Goal: Task Accomplishment & Management: Manage account settings

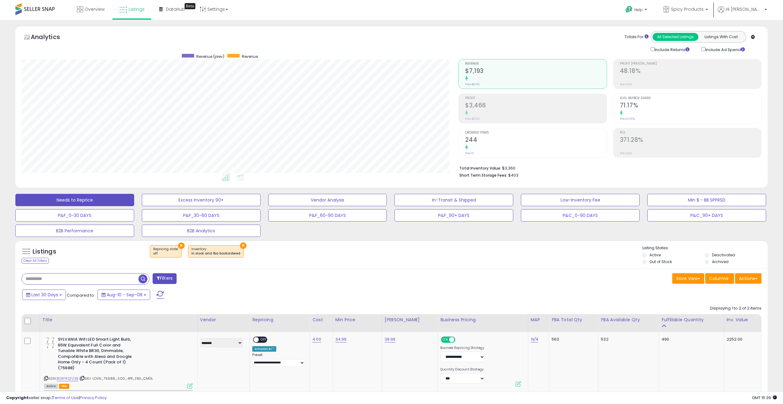
select select "**"
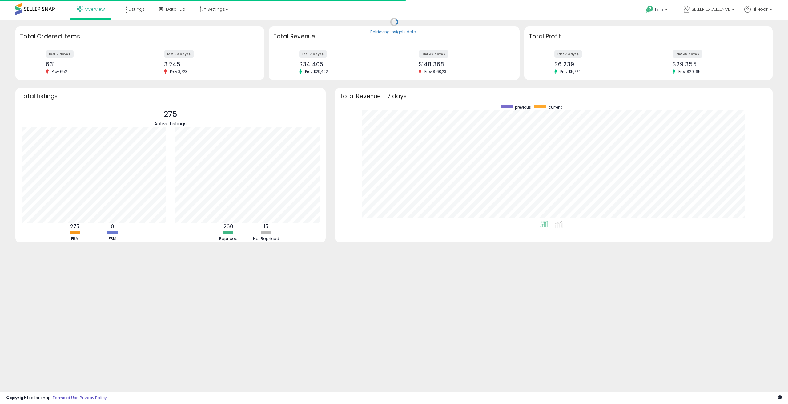
scroll to position [116, 425]
click at [141, 7] on span "Listings" at bounding box center [137, 9] width 16 height 6
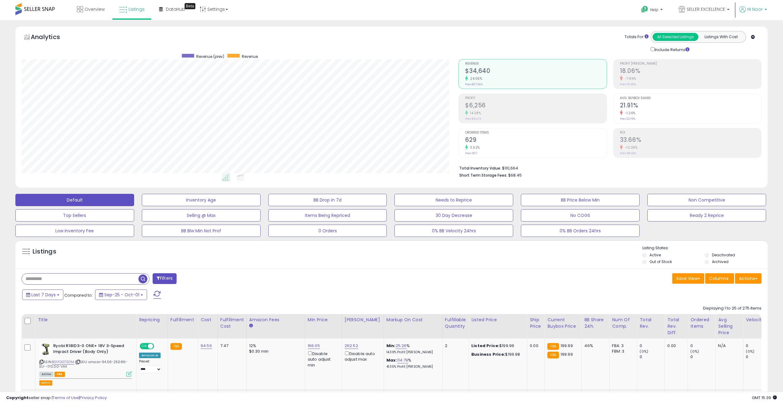
click at [755, 11] on span "Hi Noor" at bounding box center [755, 9] width 15 height 6
click at [222, 12] on link "Settings" at bounding box center [214, 9] width 38 height 18
drag, startPoint x: 227, startPoint y: 28, endPoint x: 216, endPoint y: 30, distance: 11.2
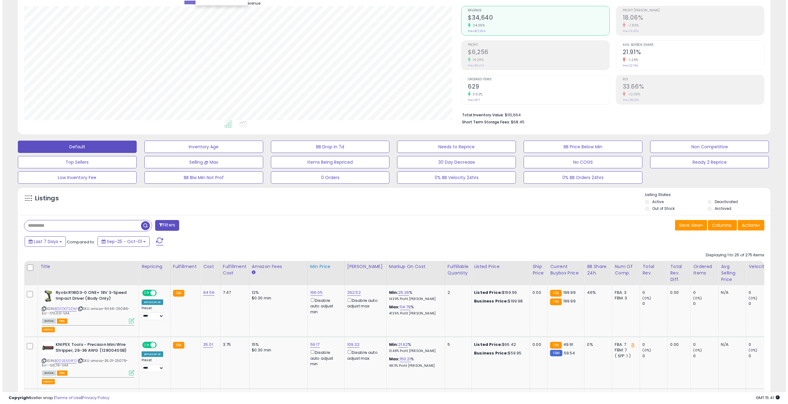
scroll to position [103, 0]
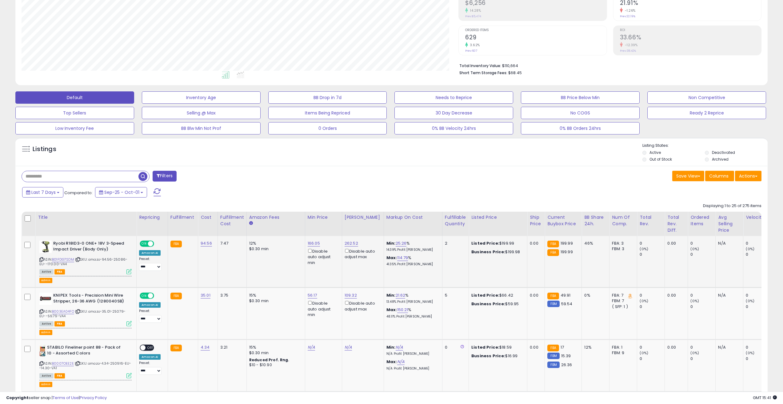
click at [127, 270] on icon at bounding box center [129, 271] width 5 height 5
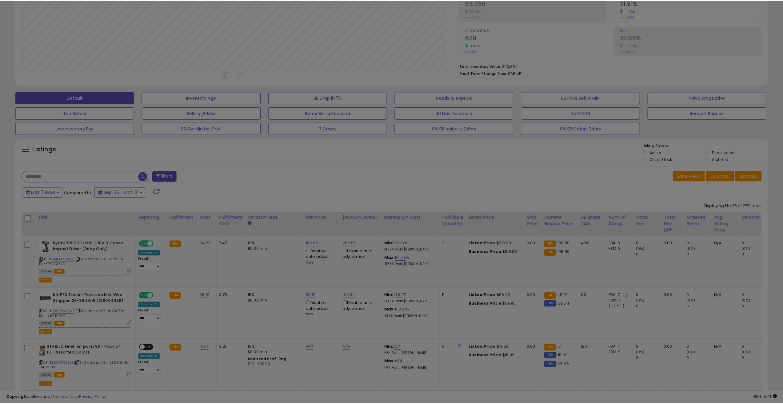
scroll to position [126, 440]
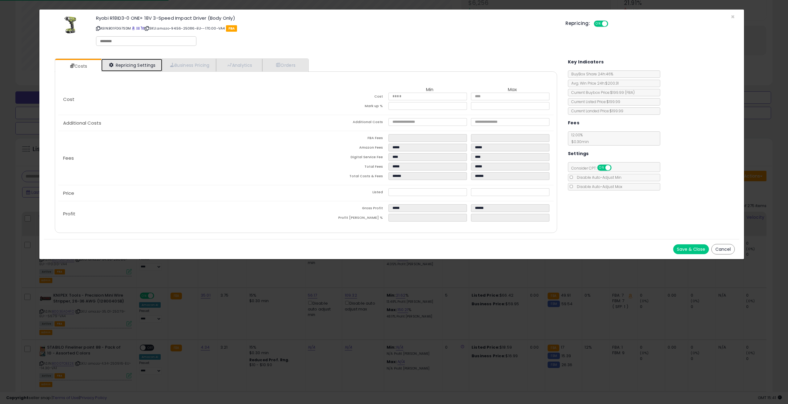
click at [133, 65] on link "Repricing Settings" at bounding box center [131, 65] width 61 height 13
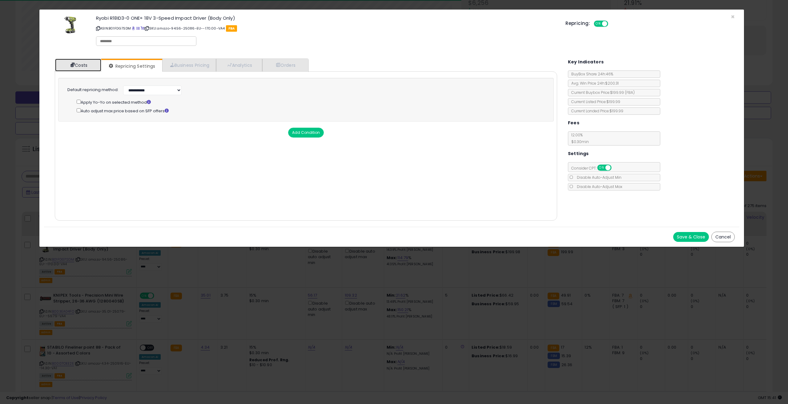
click at [85, 68] on link "Costs" at bounding box center [78, 65] width 46 height 13
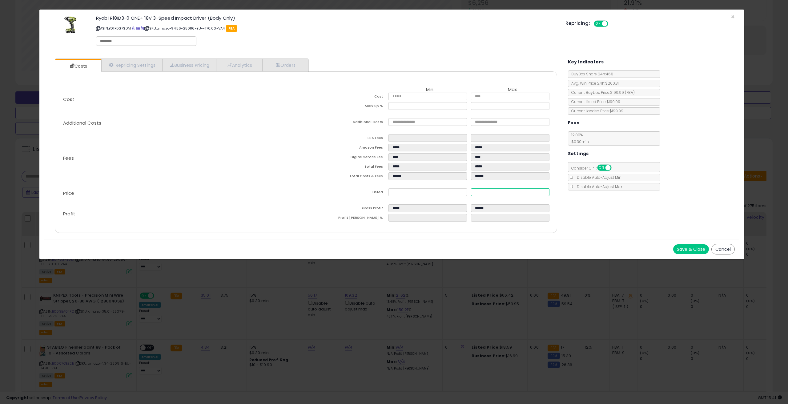
click at [491, 191] on input "******" at bounding box center [510, 192] width 78 height 8
click at [581, 210] on div "Costs Repricing Settings Business Pricing Analytics Orders" at bounding box center [391, 146] width 695 height 185
click at [731, 16] on span "×" at bounding box center [733, 16] width 4 height 9
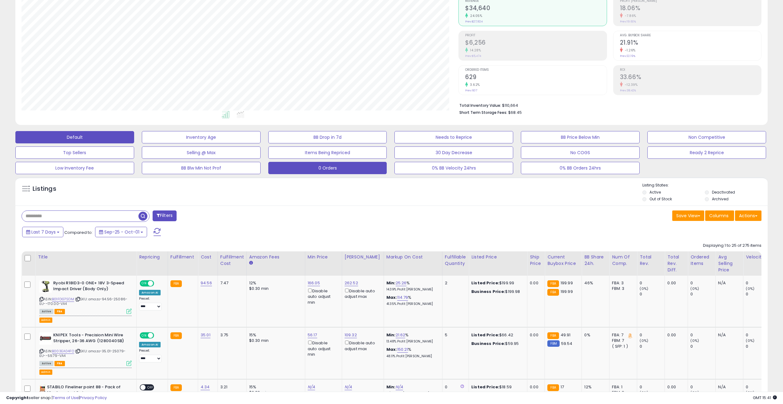
scroll to position [0, 0]
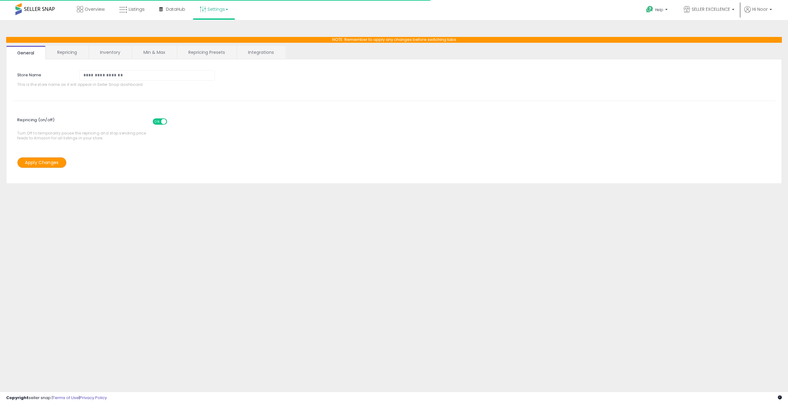
click at [148, 54] on link "Min & Max" at bounding box center [154, 52] width 44 height 13
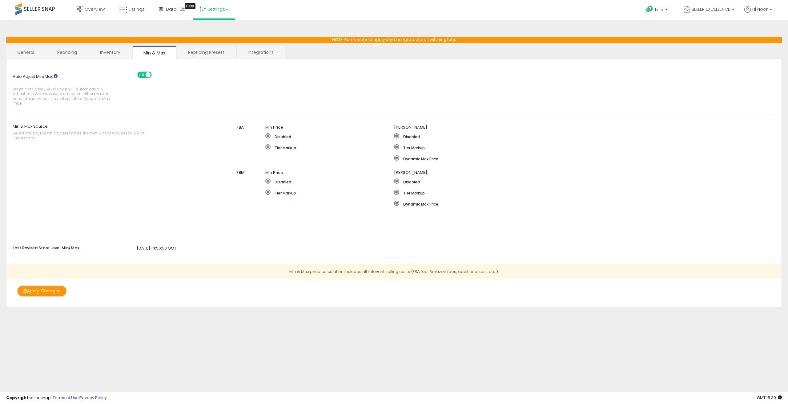
click at [398, 91] on div "Auto Adjust Min/Max When activated, Seller Snap will automatically adjust min &…" at bounding box center [394, 87] width 772 height 43
click at [364, 230] on div "Auto Adjust Min/Max When activated, Seller Snap will automatically adjust min &…" at bounding box center [394, 181] width 763 height 231
click at [98, 11] on span "Overview" at bounding box center [95, 9] width 20 height 6
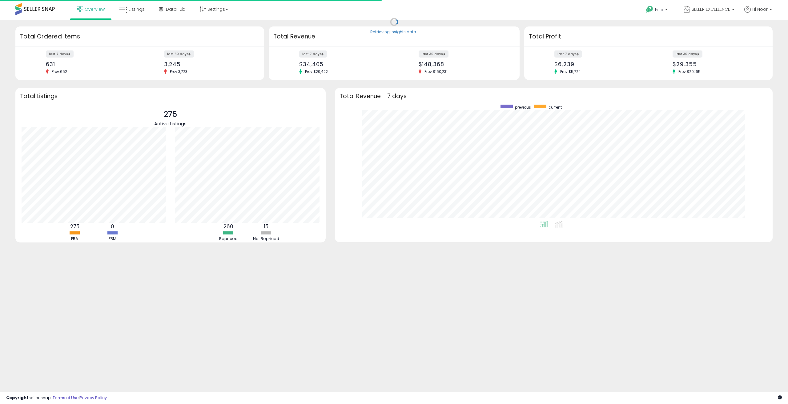
scroll to position [116, 425]
